Goal: Information Seeking & Learning: Learn about a topic

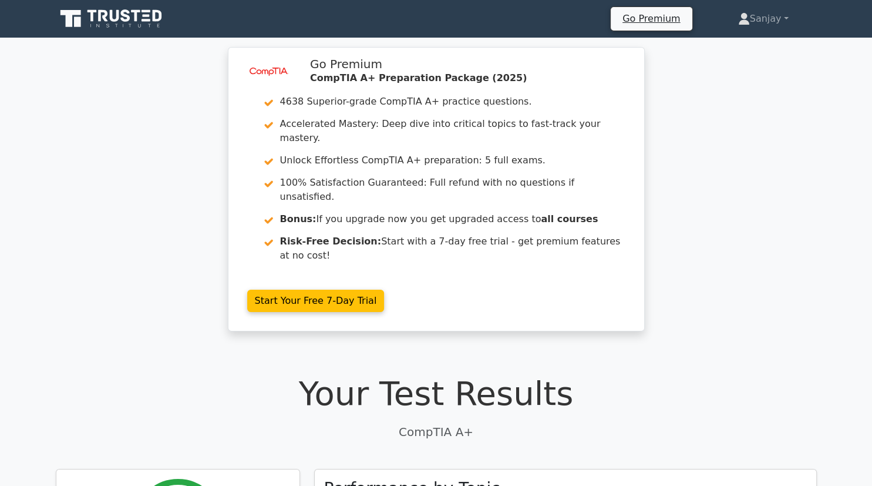
click at [802, 300] on div "image/svg+xml Go Premium CompTIA A+ Preparation Package (2025) 4638 Superior-gr…" at bounding box center [436, 196] width 872 height 298
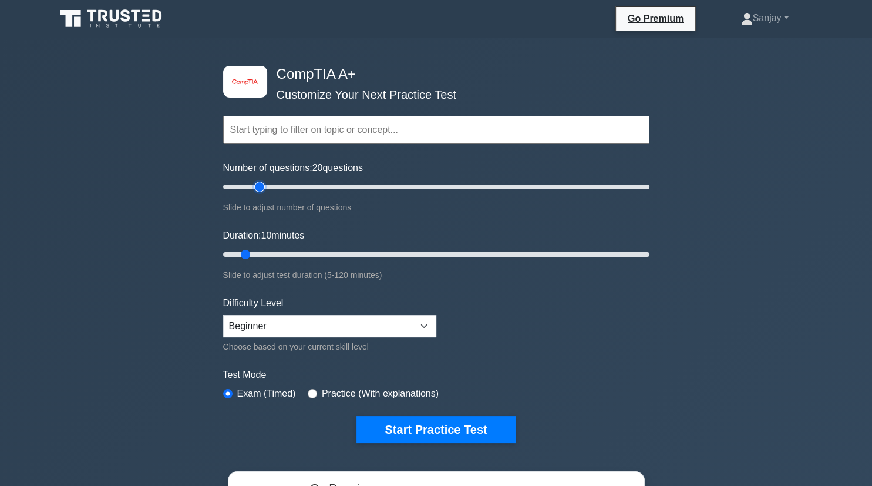
type input "20"
click at [257, 187] on input "Number of questions: 20 questions" at bounding box center [436, 187] width 426 height 14
click at [273, 257] on input "Duration: 20 minutes" at bounding box center [436, 254] width 426 height 14
type input "25"
click at [294, 248] on input "Duration: 25 minutes" at bounding box center [436, 254] width 426 height 14
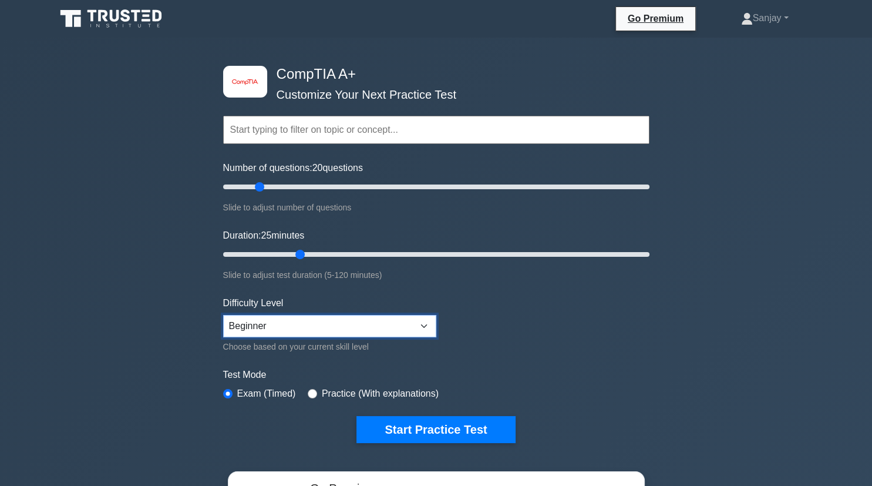
click at [223, 315] on select "Beginner Intermediate Expert" at bounding box center [329, 326] width 213 height 22
click option "Beginner" at bounding box center [0, 0] width 0 height 0
click at [223, 315] on select "Beginner Intermediate Expert" at bounding box center [329, 326] width 213 height 22
select select "intermediate"
click option "Intermediate" at bounding box center [0, 0] width 0 height 0
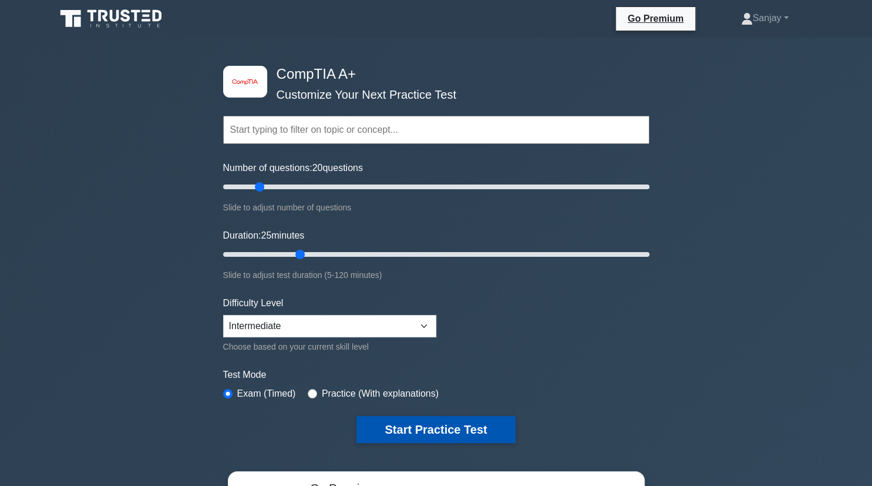
click at [446, 429] on button "Start Practice Test" at bounding box center [436, 429] width 159 height 27
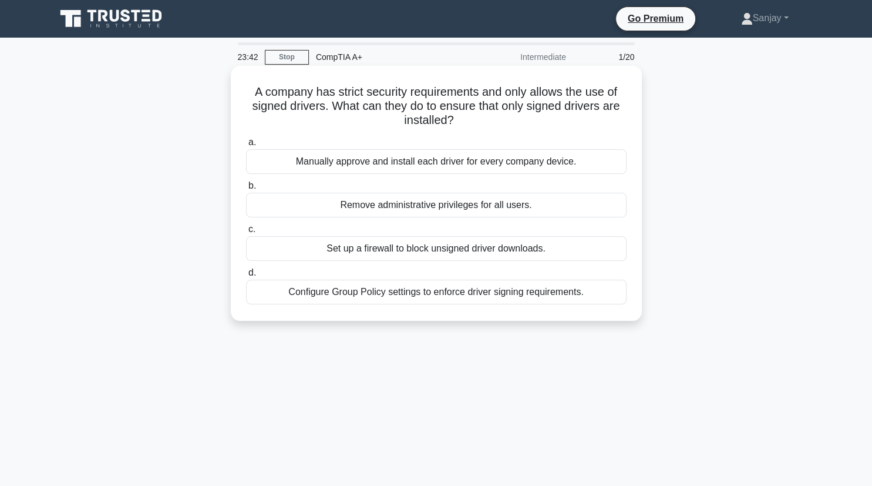
drag, startPoint x: 254, startPoint y: 90, endPoint x: 488, endPoint y: 125, distance: 235.8
click at [488, 125] on h5 "A company has strict security requirements and only allows the use of signed dr…" at bounding box center [436, 106] width 383 height 43
click at [473, 208] on div "Remove administrative privileges for all users." at bounding box center [436, 205] width 381 height 25
click at [246, 190] on input "b. Remove administrative privileges for all users." at bounding box center [246, 186] width 0 height 8
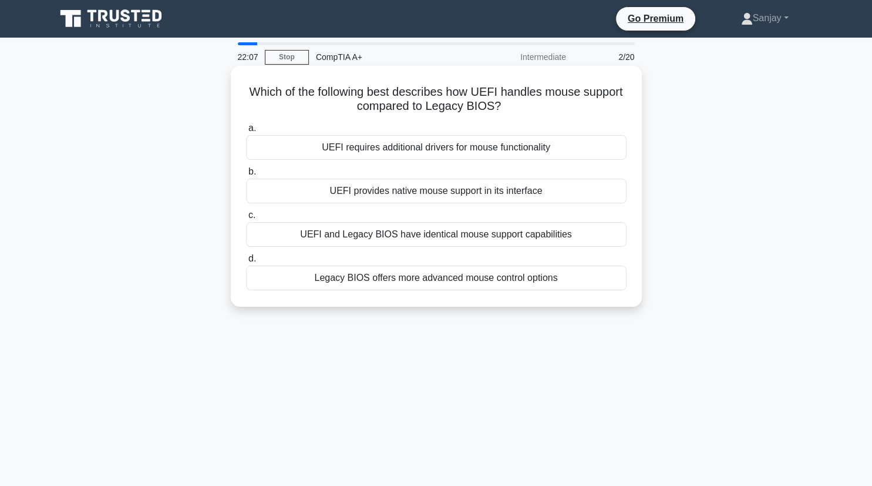
click at [365, 190] on div "UEFI provides native mouse support in its interface" at bounding box center [436, 191] width 381 height 25
click at [246, 176] on input "b. UEFI provides native mouse support in its interface" at bounding box center [246, 172] width 0 height 8
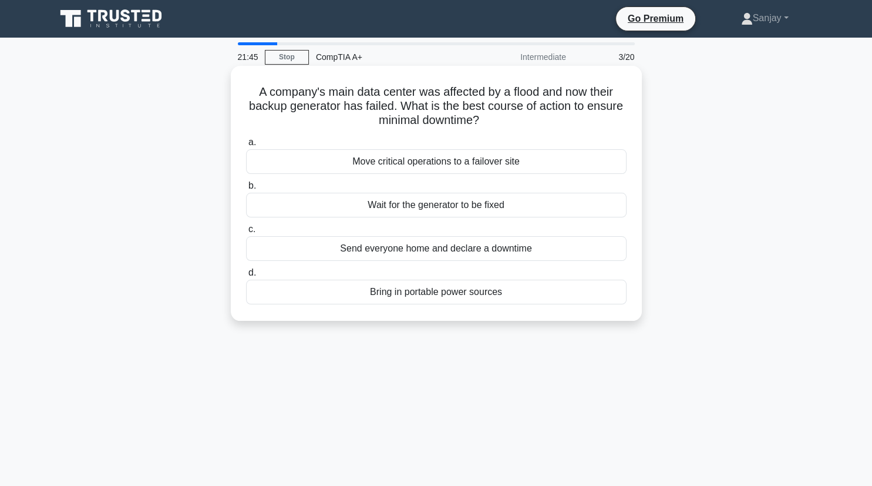
click at [392, 165] on div "Move critical operations to a failover site" at bounding box center [436, 161] width 381 height 25
click at [246, 146] on input "a. Move critical operations to a failover site" at bounding box center [246, 143] width 0 height 8
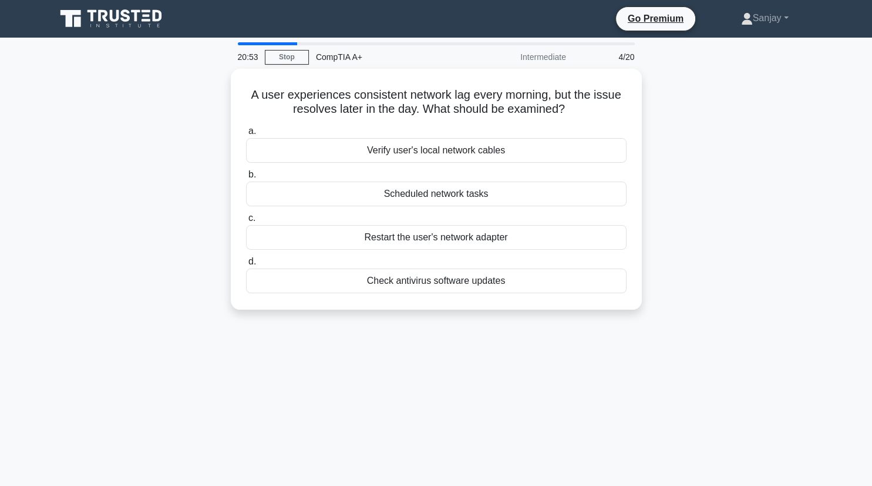
click at [72, 184] on div "A user experiences consistent network lag every morning, but the issue resolves…" at bounding box center [436, 196] width 775 height 255
click at [74, 318] on div "A user experiences consistent network lag every morning, but the issue resolves…" at bounding box center [436, 196] width 775 height 255
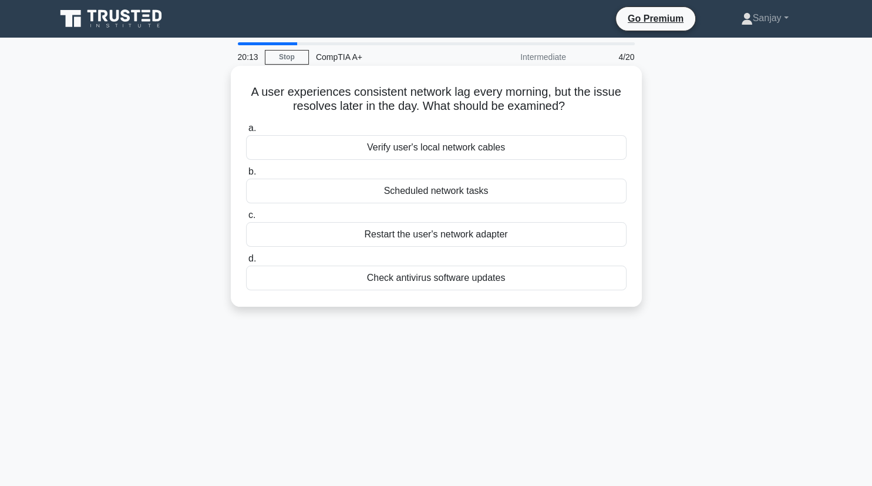
drag, startPoint x: 251, startPoint y: 91, endPoint x: 591, endPoint y: 105, distance: 339.8
click at [591, 105] on h5 "A user experiences consistent network lag every morning, but the issue resolves…" at bounding box center [436, 99] width 383 height 29
click at [429, 196] on div "Scheduled network tasks" at bounding box center [436, 191] width 381 height 25
click at [246, 176] on input "b. Scheduled network tasks" at bounding box center [246, 172] width 0 height 8
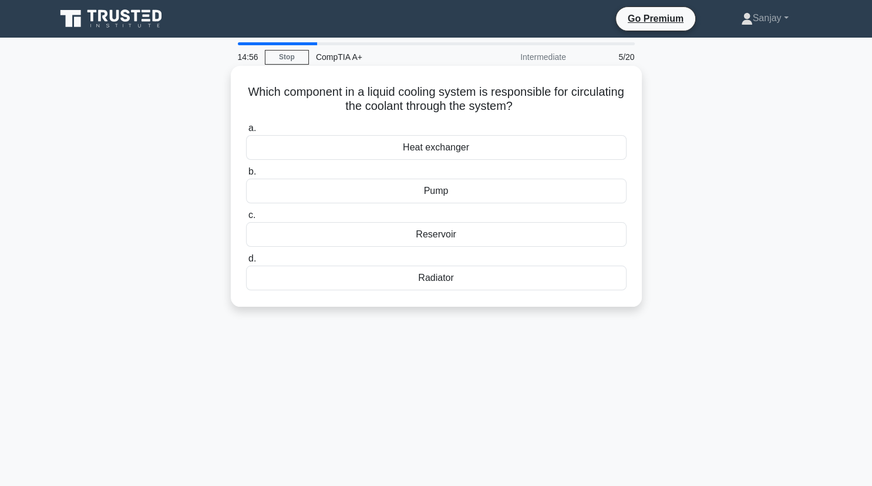
drag, startPoint x: 250, startPoint y: 88, endPoint x: 516, endPoint y: 108, distance: 266.9
click at [516, 108] on h5 "Which component in a liquid cooling system is responsible for circulating the c…" at bounding box center [436, 99] width 383 height 29
click at [441, 194] on div "Pump" at bounding box center [436, 191] width 381 height 25
click at [246, 176] on input "b. Pump" at bounding box center [246, 172] width 0 height 8
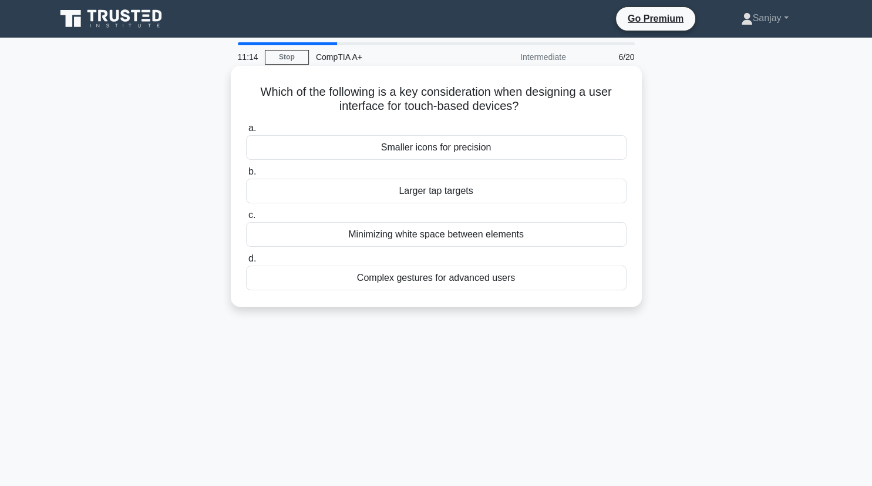
click at [496, 198] on div "Larger tap targets" at bounding box center [436, 191] width 381 height 25
click at [246, 176] on input "b. Larger tap targets" at bounding box center [246, 172] width 0 height 8
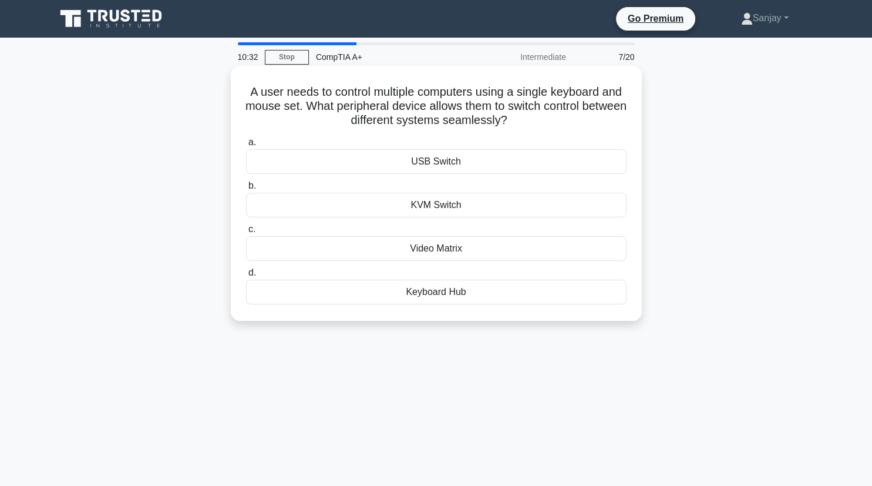
click at [488, 162] on div "USB Switch" at bounding box center [436, 161] width 381 height 25
click at [246, 146] on input "a. USB Switch" at bounding box center [246, 143] width 0 height 8
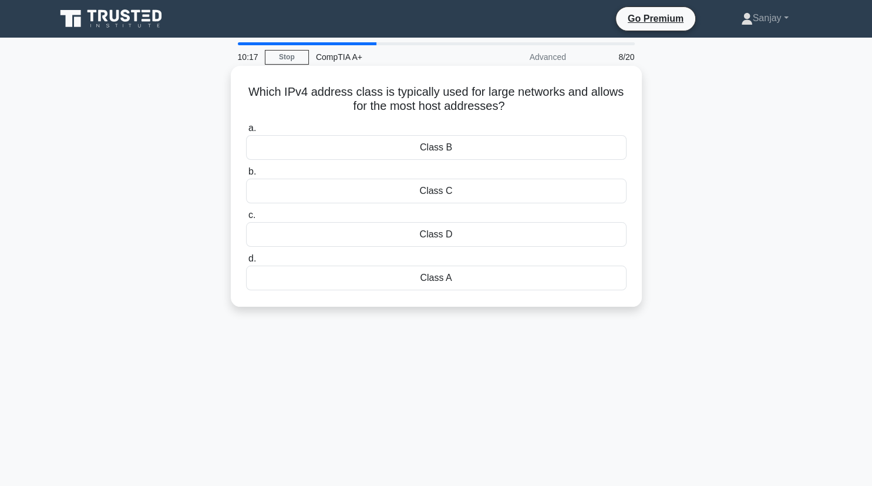
drag, startPoint x: 254, startPoint y: 92, endPoint x: 529, endPoint y: 108, distance: 274.8
click at [529, 108] on h5 "Which IPv4 address class is typically used for large networks and allows for th…" at bounding box center [436, 99] width 383 height 29
click at [455, 274] on div "Class A" at bounding box center [436, 278] width 381 height 25
click at [246, 263] on input "d. Class A" at bounding box center [246, 259] width 0 height 8
